Goal: Check status: Check status

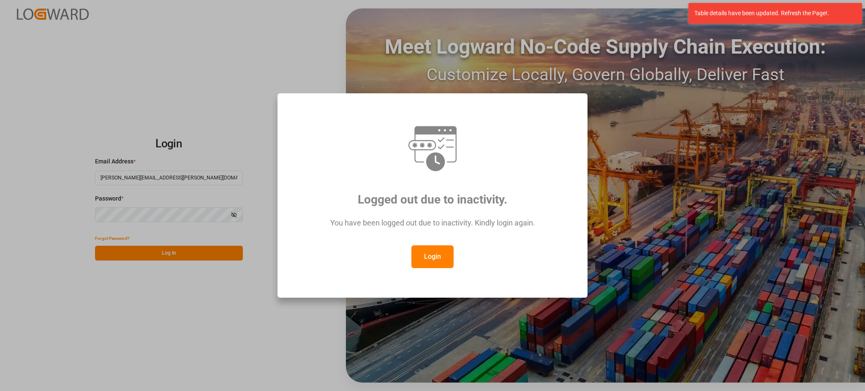
click at [445, 259] on button "Login" at bounding box center [432, 256] width 42 height 23
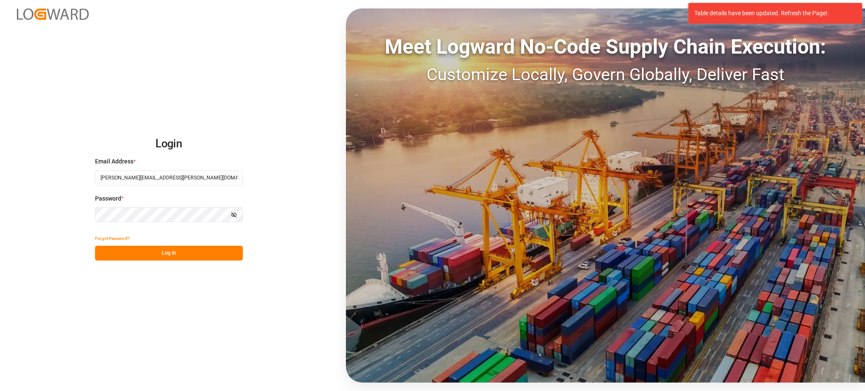
click at [219, 252] on button "Log In" at bounding box center [169, 253] width 148 height 15
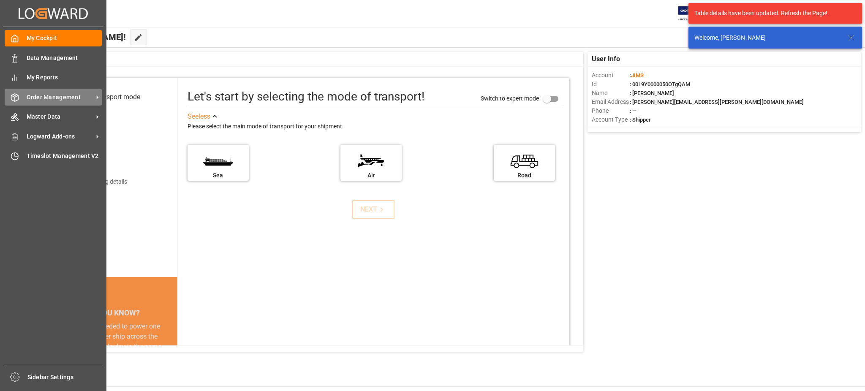
click at [57, 97] on span "Order Management" at bounding box center [60, 97] width 67 height 9
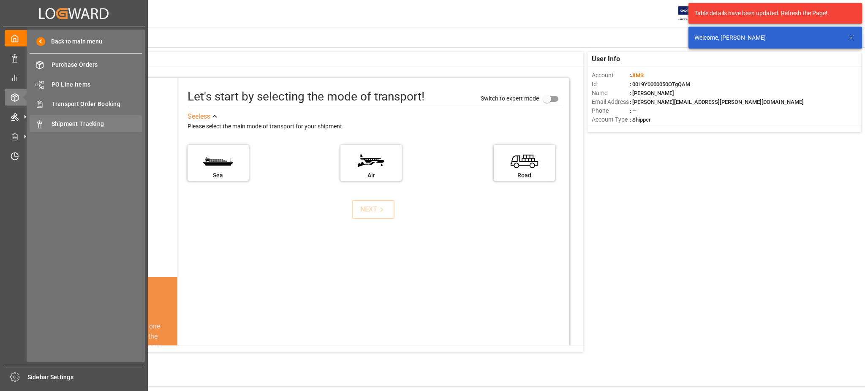
click at [108, 122] on span "Shipment Tracking" at bounding box center [97, 124] width 91 height 9
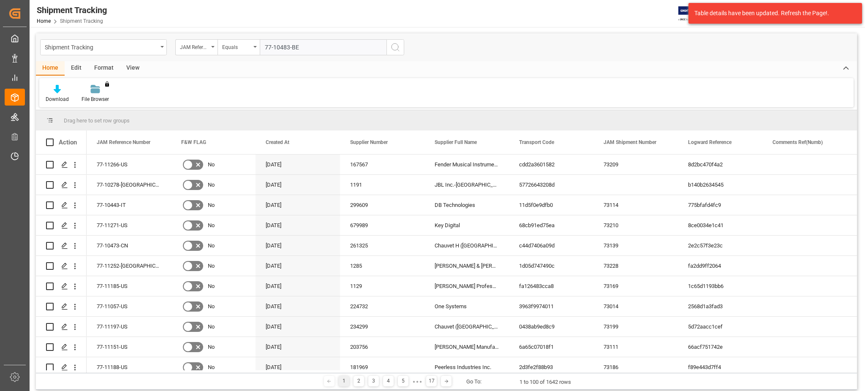
type input "77-10483-BE"
click at [397, 49] on icon "search button" at bounding box center [395, 47] width 10 height 10
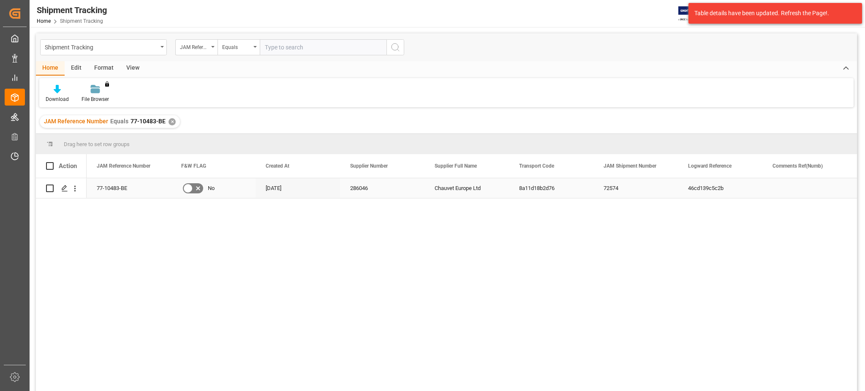
click at [56, 190] on div "Press SPACE to select this row." at bounding box center [61, 188] width 30 height 19
click at [61, 191] on div "Press SPACE to select this row." at bounding box center [64, 189] width 13 height 16
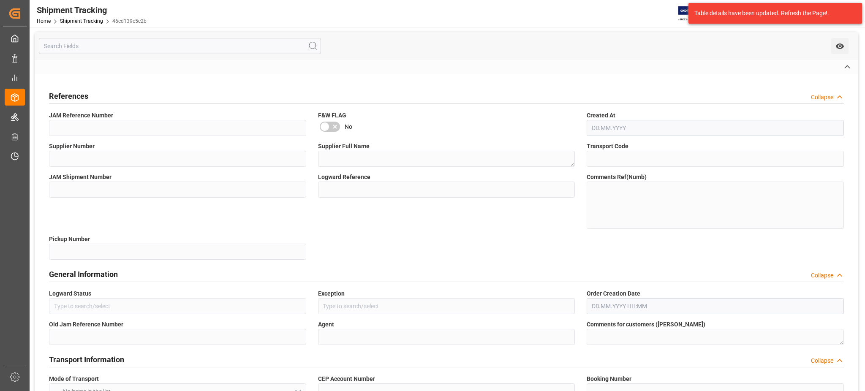
type textarea "6402447211"
type textarea "E"
type textarea "DSV"
type textarea "EXW [GEOGRAPHIC_DATA] [GEOGRAPHIC_DATA]"
type input "SANR0382439"
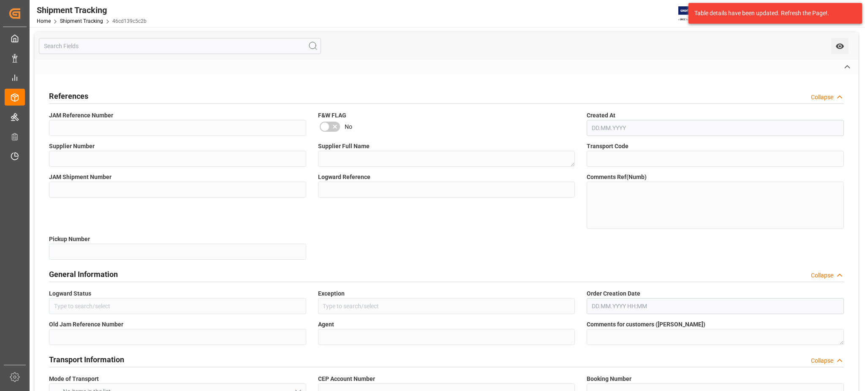
type input "USD"
type input "45414"
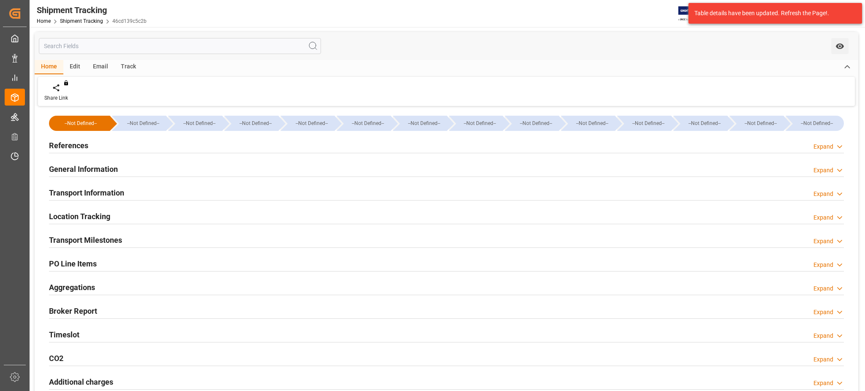
click at [70, 145] on h2 "References" at bounding box center [68, 145] width 39 height 11
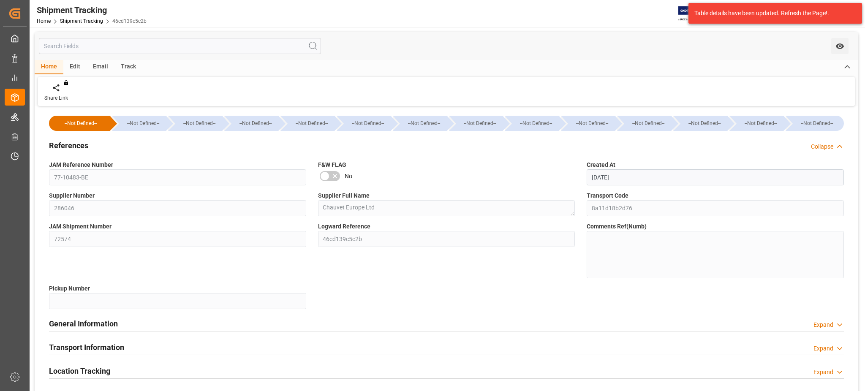
click at [70, 145] on h2 "References" at bounding box center [68, 145] width 39 height 11
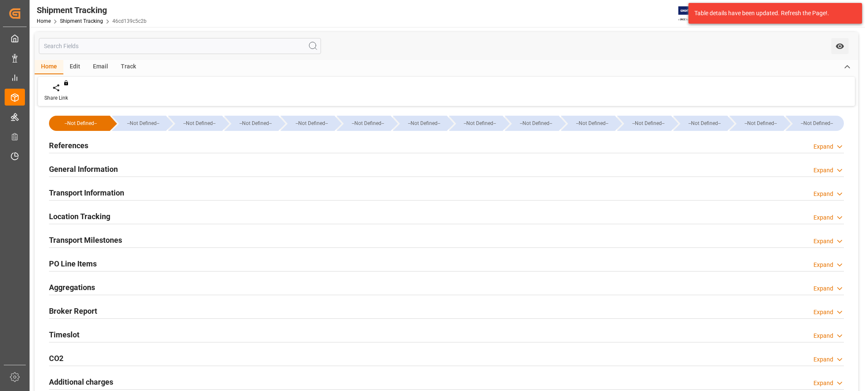
click at [84, 187] on h2 "Transport Information" at bounding box center [86, 192] width 75 height 11
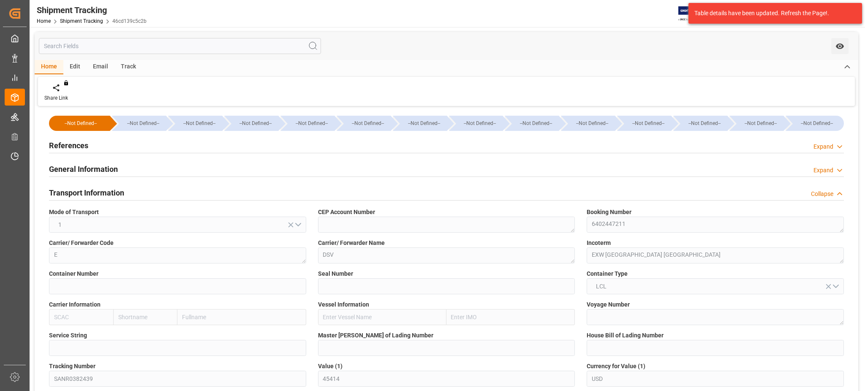
click at [45, 379] on div "Tracking Number SANR0382439" at bounding box center [177, 374] width 269 height 31
click at [133, 45] on input "text" at bounding box center [180, 46] width 282 height 16
click at [92, 18] on link "Shipment Tracking" at bounding box center [81, 21] width 43 height 6
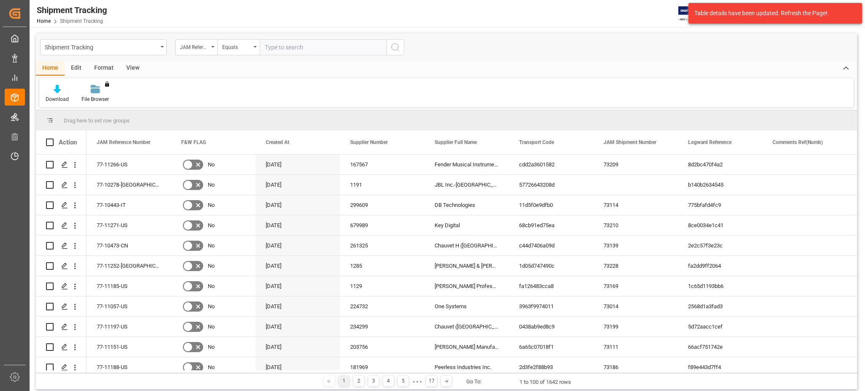
click at [299, 50] on input "text" at bounding box center [323, 47] width 127 height 16
type input "77-10243-BE"
click at [394, 46] on icon "search button" at bounding box center [395, 47] width 10 height 10
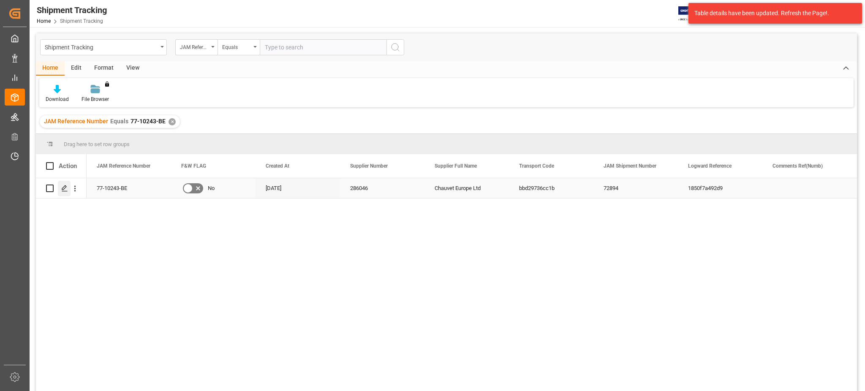
click at [58, 187] on div "Press SPACE to select this row." at bounding box center [64, 189] width 13 height 16
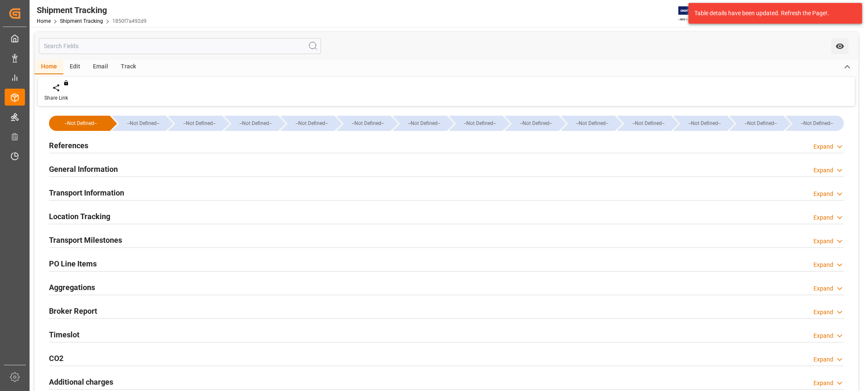
type input "[DATE] 07:30"
type input "[DATE] 18:46"
click at [68, 332] on h2 "Timeslot" at bounding box center [64, 334] width 30 height 11
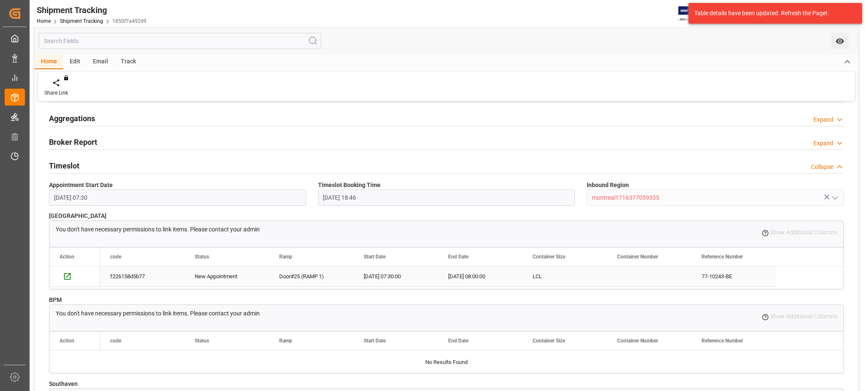
scroll to position [225, 0]
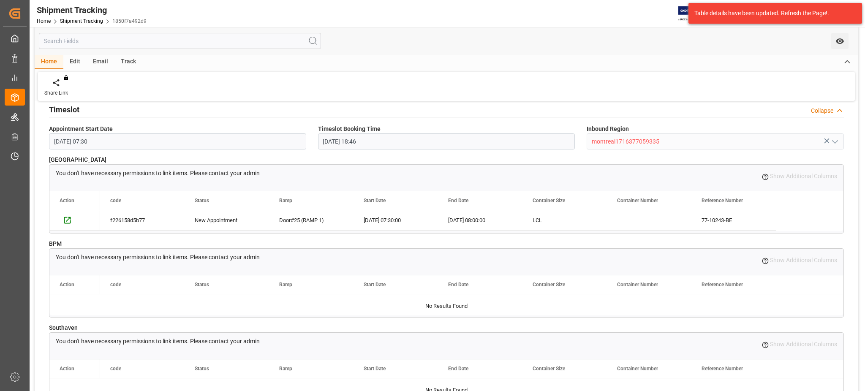
click at [231, 382] on div at bounding box center [446, 388] width 794 height 21
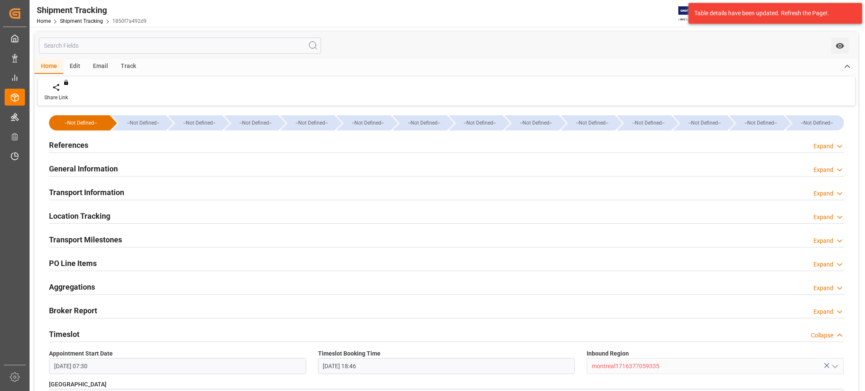
scroll to position [0, 0]
click at [92, 237] on h2 "Transport Milestones" at bounding box center [85, 239] width 73 height 11
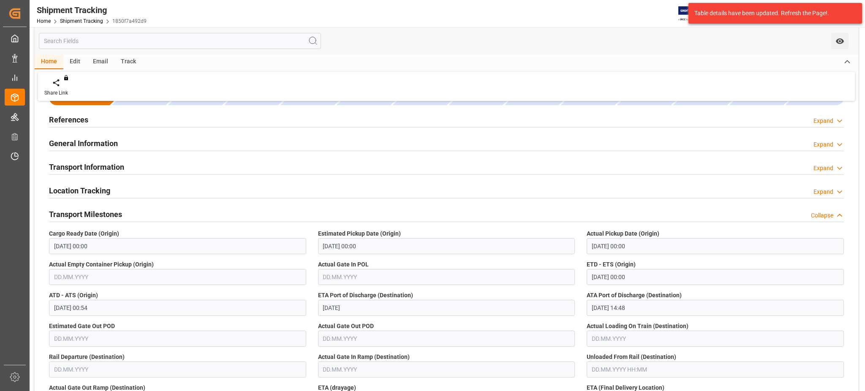
scroll to position [56, 0]
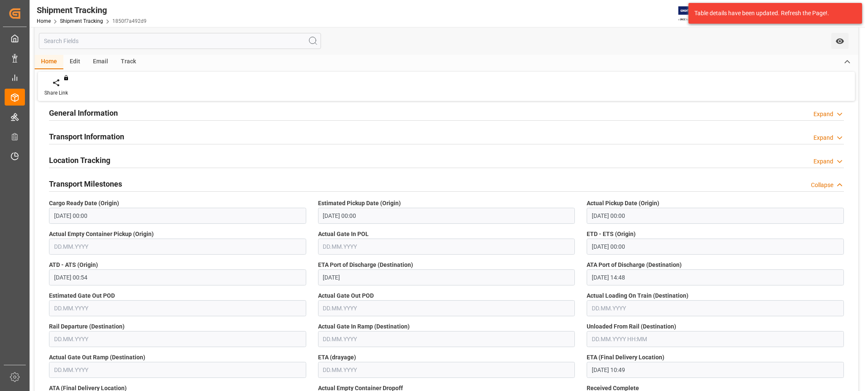
click at [89, 184] on h2 "Transport Milestones" at bounding box center [85, 183] width 73 height 11
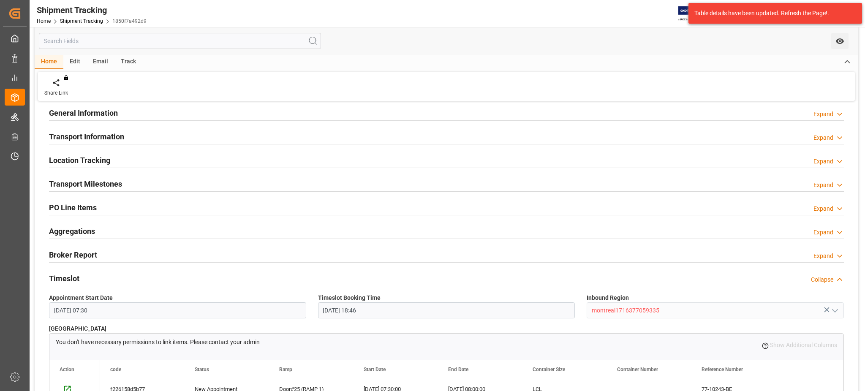
click at [93, 155] on h2 "Location Tracking" at bounding box center [79, 160] width 61 height 11
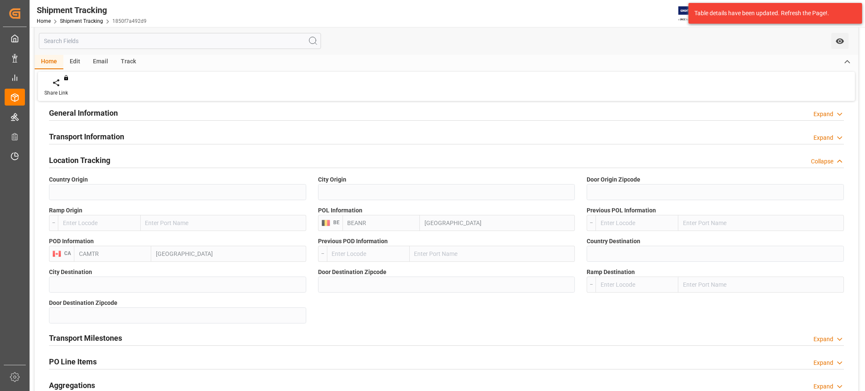
click at [93, 155] on h2 "Location Tracking" at bounding box center [79, 160] width 61 height 11
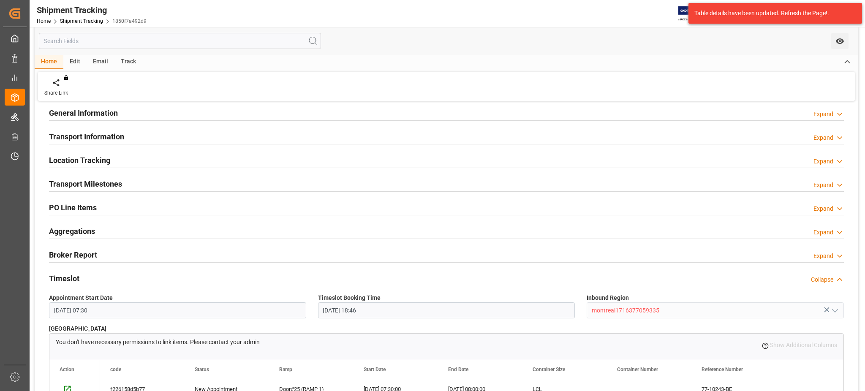
click at [106, 134] on h2 "Transport Information" at bounding box center [86, 136] width 75 height 11
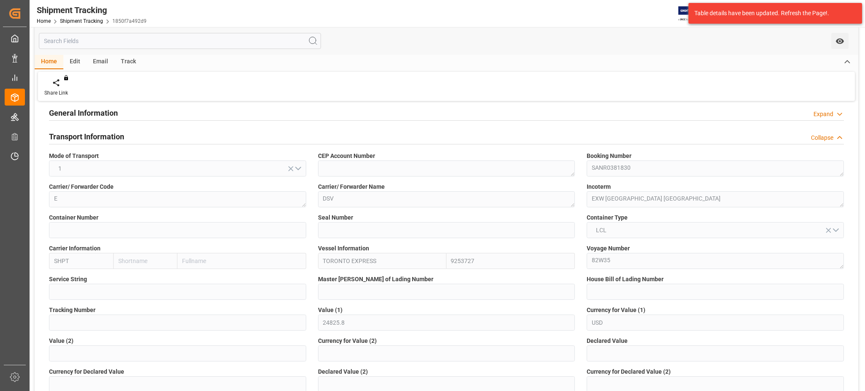
click at [106, 134] on h2 "Transport Information" at bounding box center [86, 136] width 75 height 11
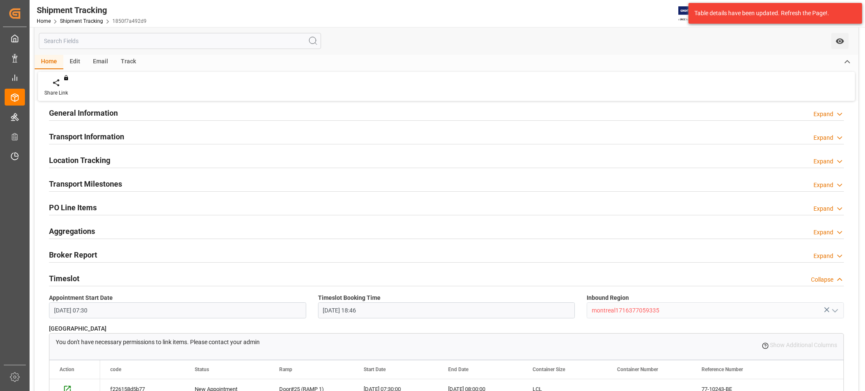
click at [106, 111] on h2 "General Information" at bounding box center [83, 112] width 69 height 11
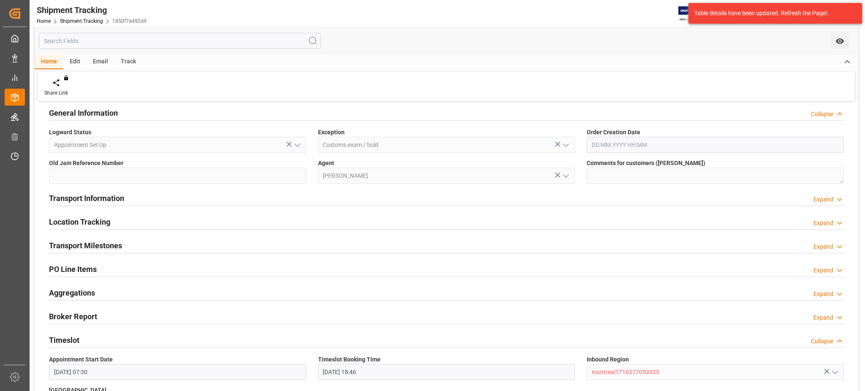
click at [106, 111] on h2 "General Information" at bounding box center [83, 112] width 69 height 11
